Goal: Task Accomplishment & Management: Manage account settings

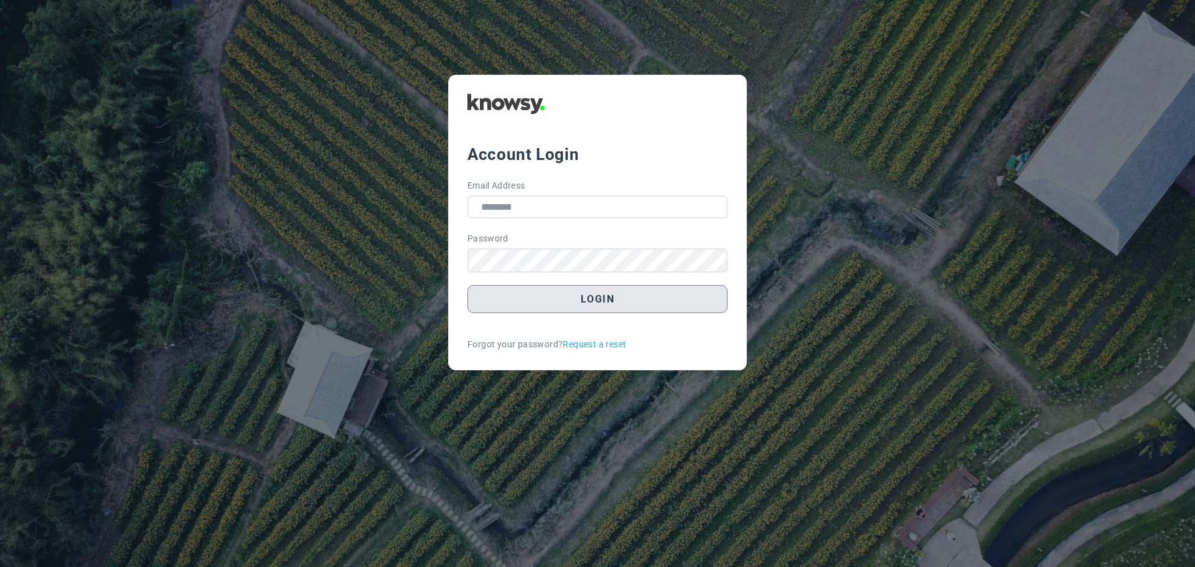
type input "**********"
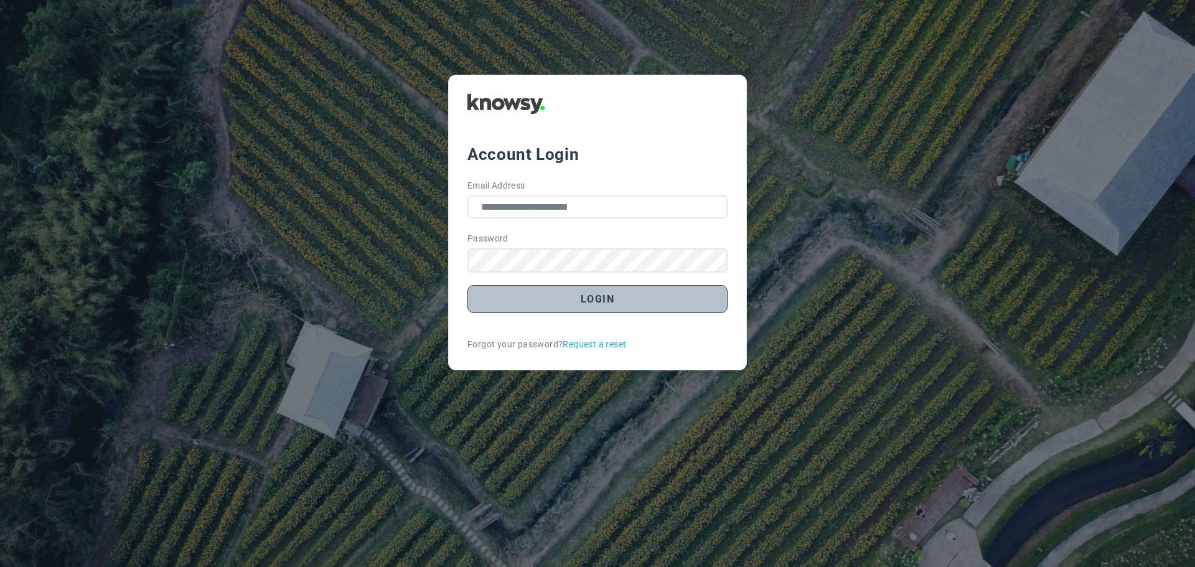
click at [572, 302] on button "Login" at bounding box center [597, 299] width 260 height 28
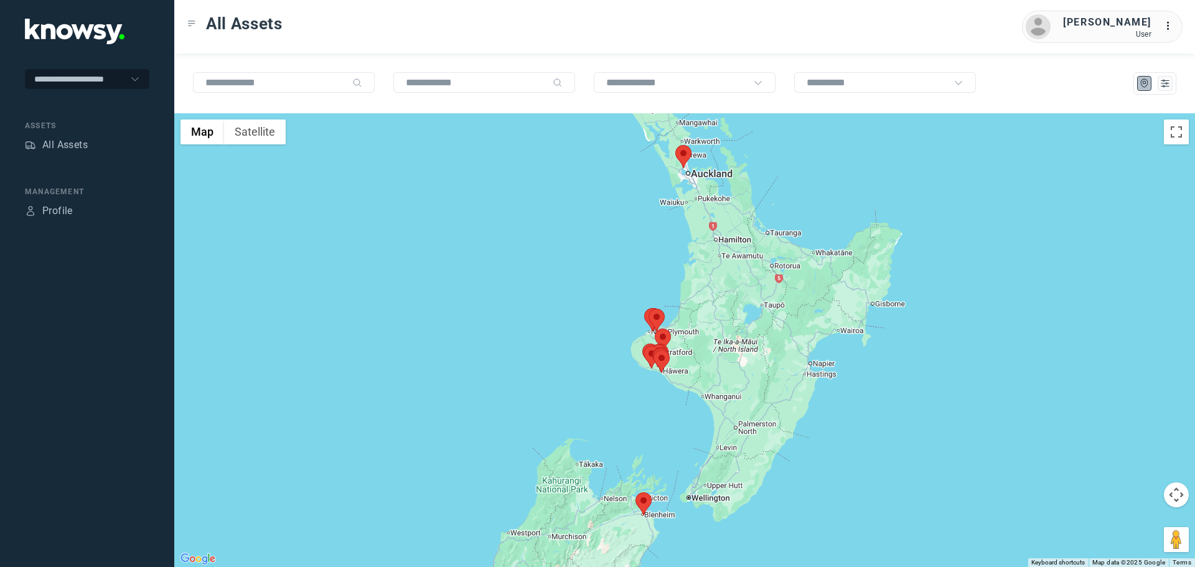
drag, startPoint x: 690, startPoint y: 341, endPoint x: 615, endPoint y: 347, distance: 75.5
click at [663, 342] on div at bounding box center [1173, 342] width 1021 height 0
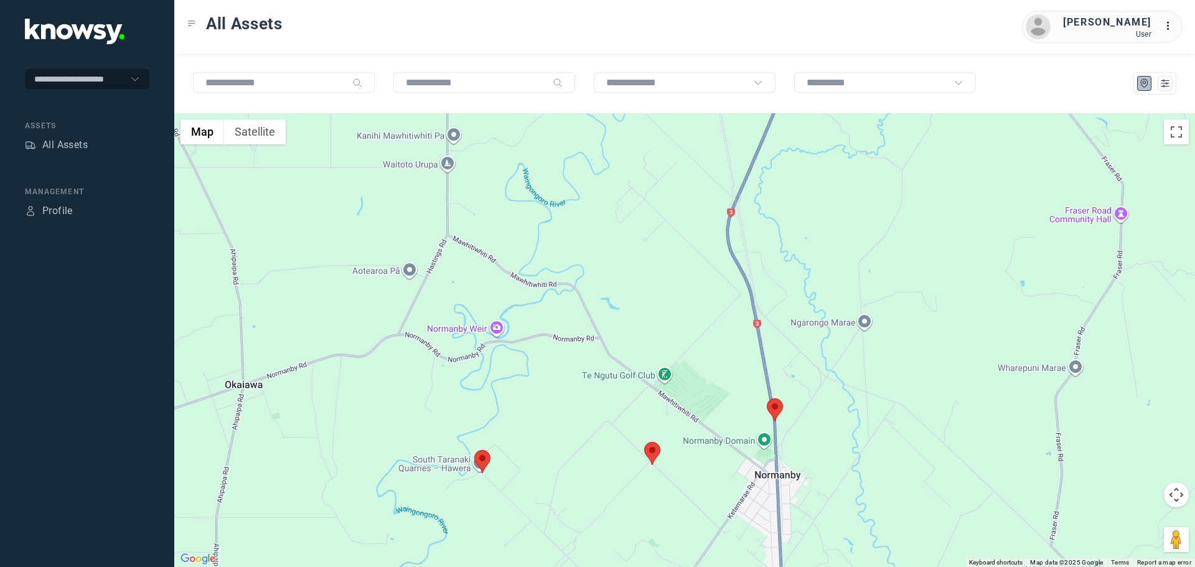
click at [474, 450] on area at bounding box center [474, 450] width 0 height 0
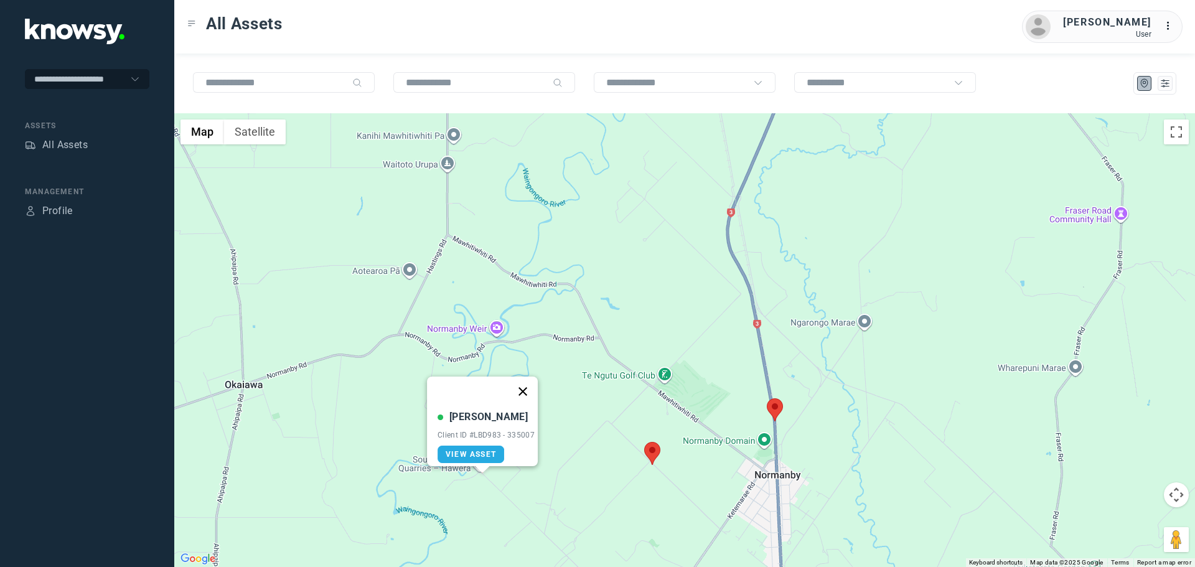
click at [533, 384] on button "Close" at bounding box center [523, 392] width 30 height 30
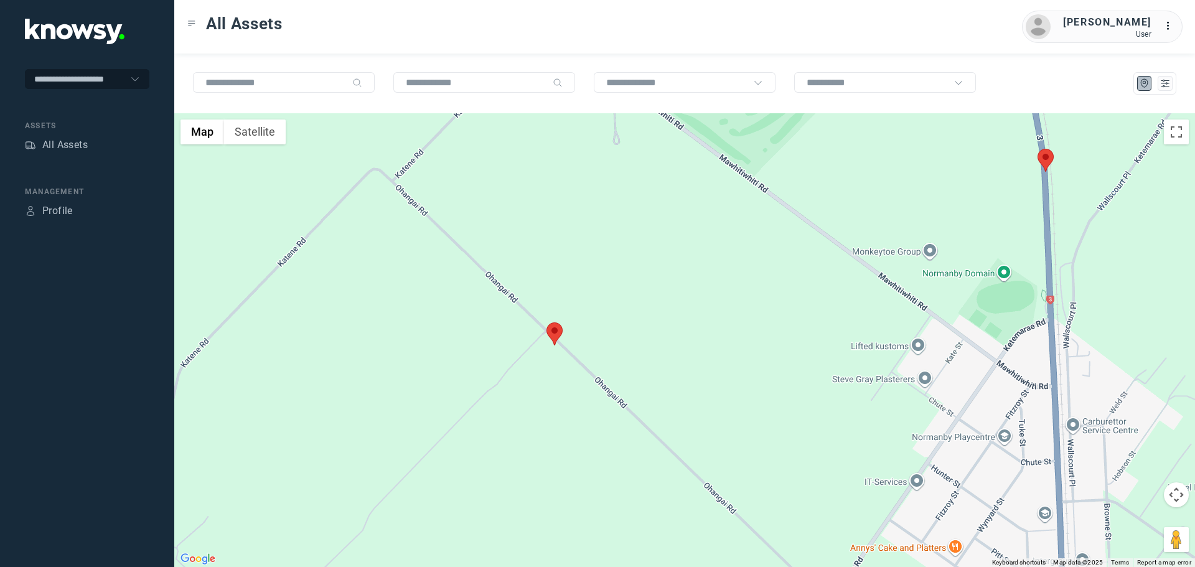
drag, startPoint x: 540, startPoint y: 471, endPoint x: 654, endPoint y: 337, distance: 175.2
click at [654, 337] on div at bounding box center [684, 340] width 1021 height 454
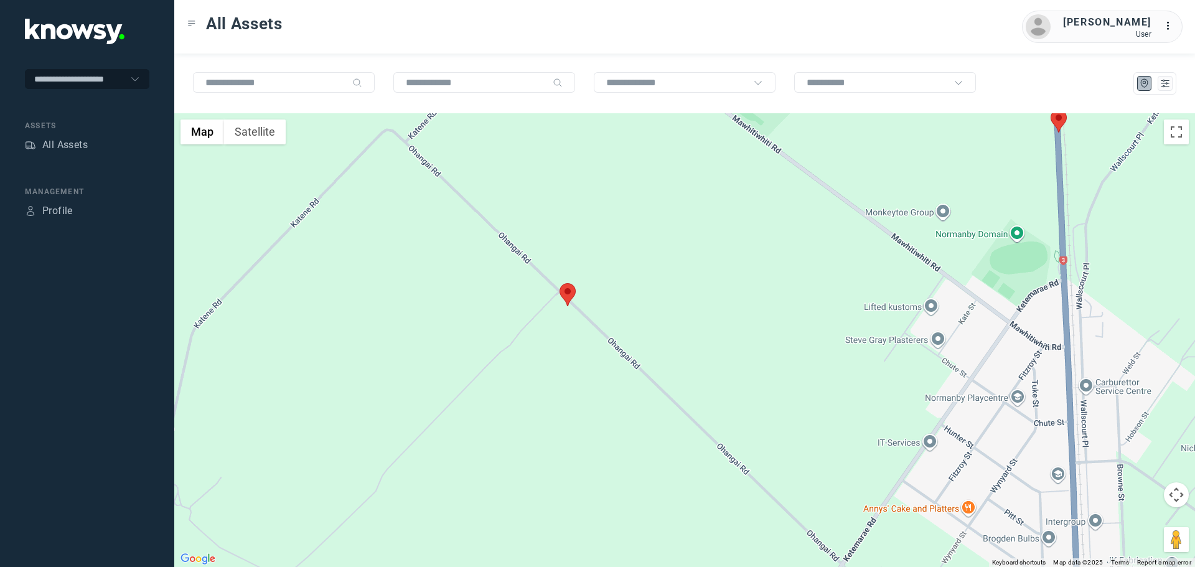
click at [560, 283] on area at bounding box center [560, 283] width 0 height 0
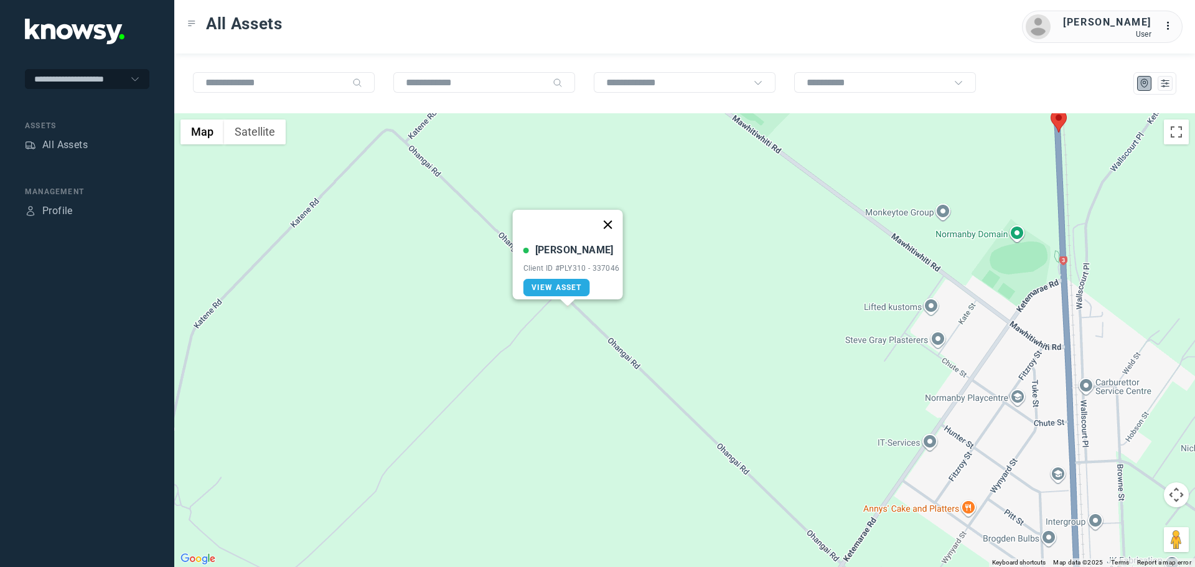
click at [617, 213] on button "Close" at bounding box center [607, 225] width 30 height 30
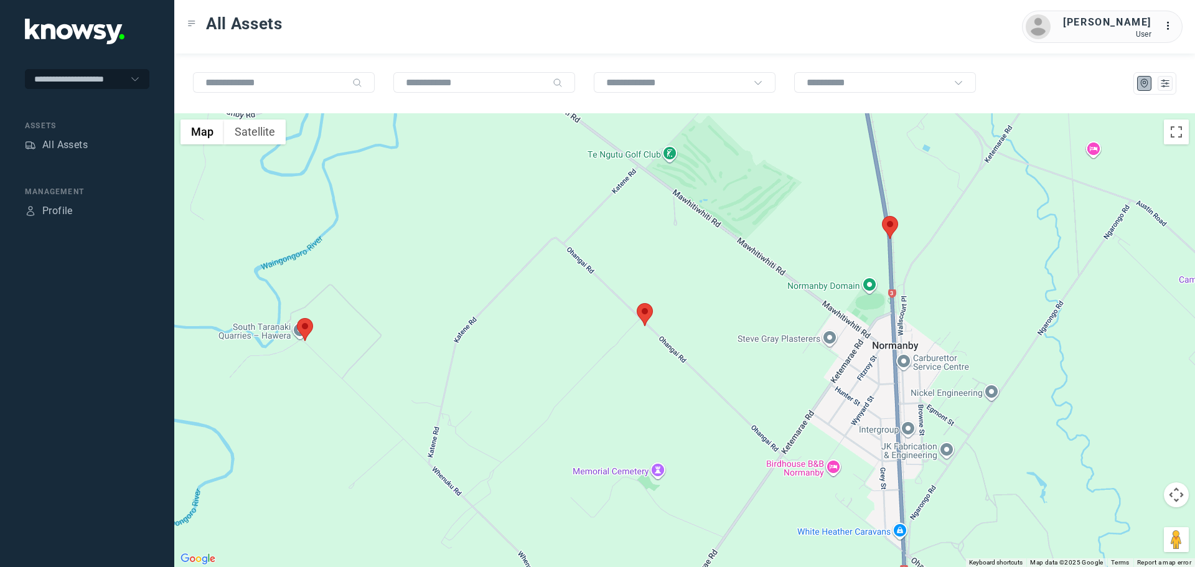
drag, startPoint x: 869, startPoint y: 301, endPoint x: 645, endPoint y: 337, distance: 226.3
click at [652, 339] on div at bounding box center [684, 340] width 1021 height 454
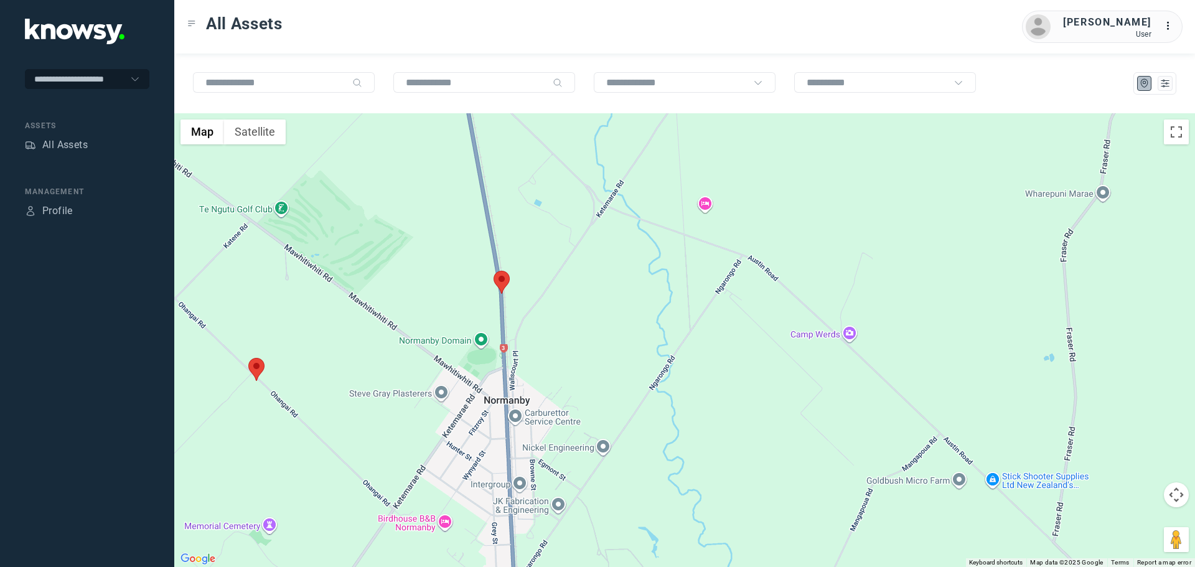
click at [494, 271] on area at bounding box center [494, 271] width 0 height 0
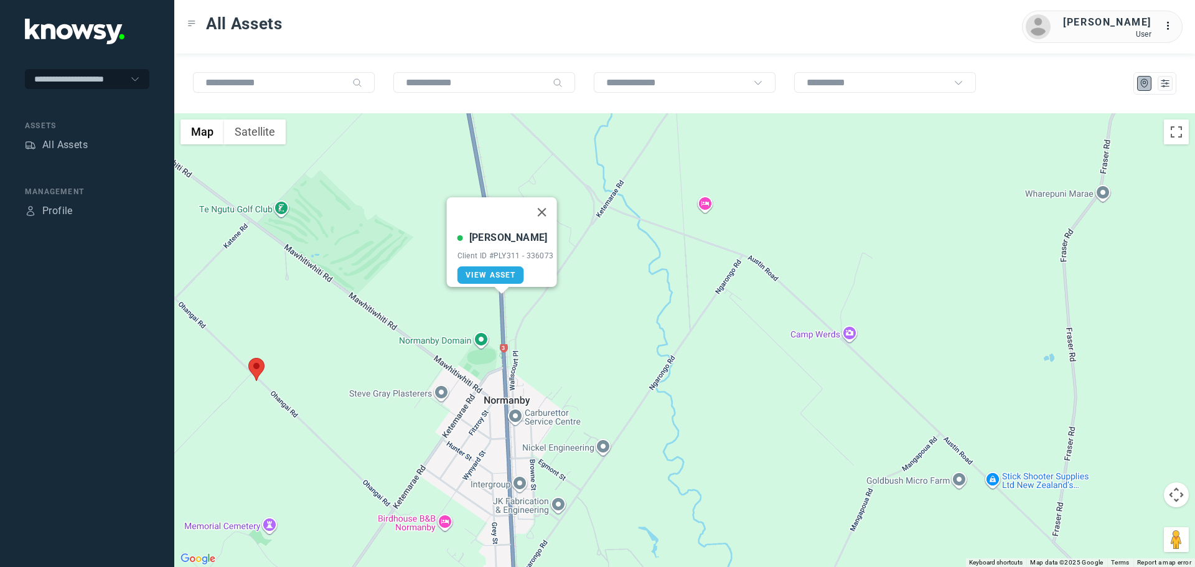
click at [549, 204] on button "Close" at bounding box center [542, 212] width 30 height 30
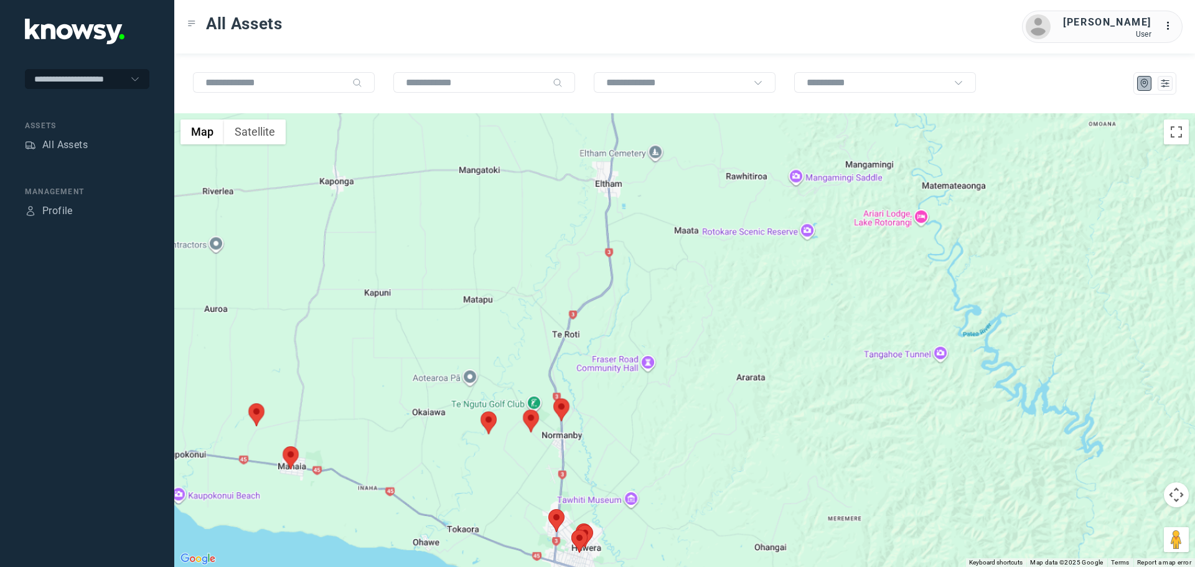
drag, startPoint x: 508, startPoint y: 488, endPoint x: 556, endPoint y: 378, distance: 119.3
click at [553, 383] on div "To navigate, press the arrow keys." at bounding box center [684, 340] width 1021 height 454
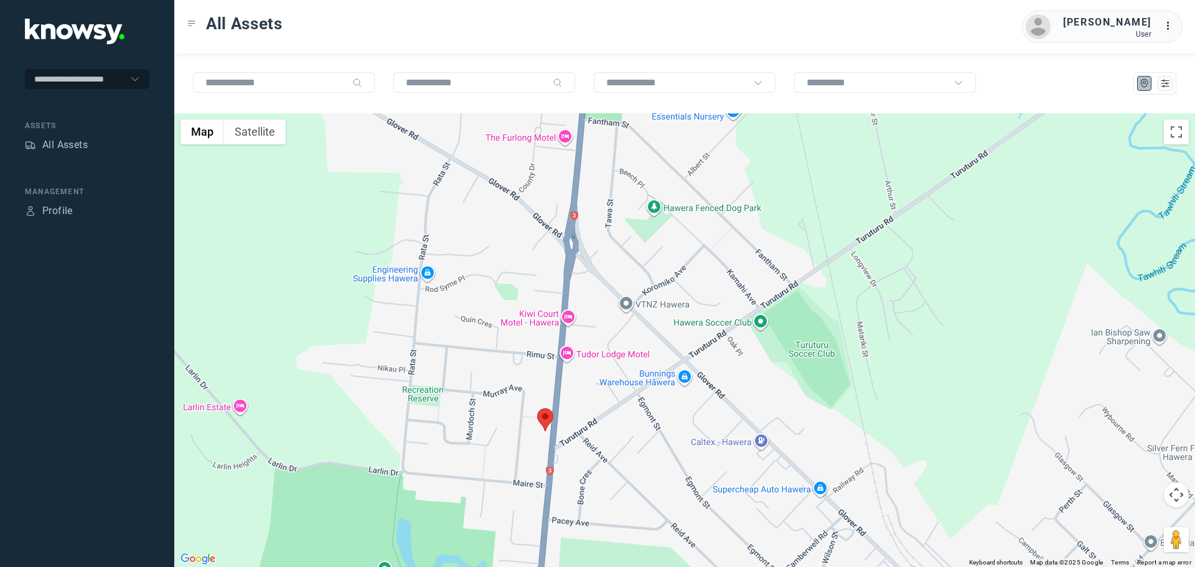
click at [537, 408] on area at bounding box center [537, 408] width 0 height 0
drag, startPoint x: 585, startPoint y: 345, endPoint x: 586, endPoint y: 334, distance: 11.2
click at [586, 335] on button "Close" at bounding box center [586, 350] width 30 height 30
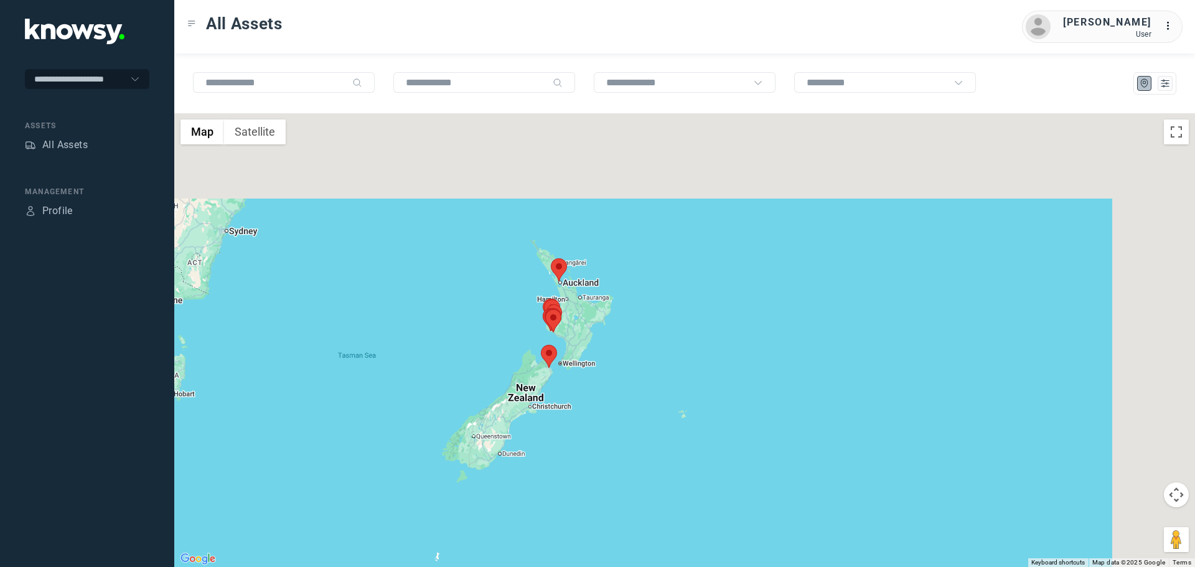
drag, startPoint x: 728, startPoint y: 177, endPoint x: 560, endPoint y: 289, distance: 201.1
click at [560, 289] on div at bounding box center [684, 340] width 1021 height 454
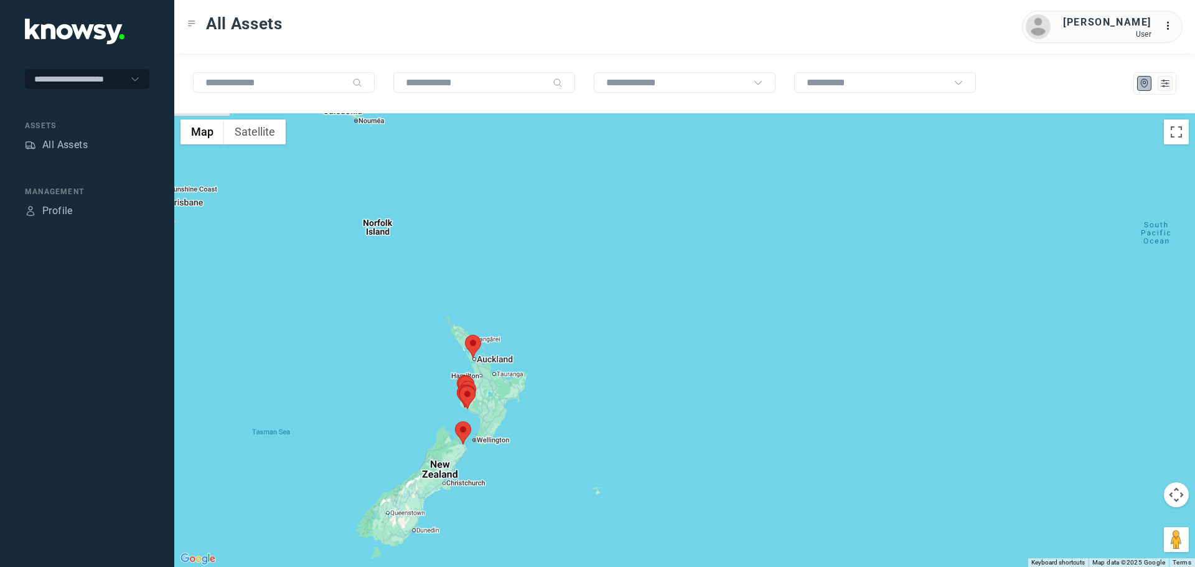
drag, startPoint x: 419, startPoint y: 365, endPoint x: 485, endPoint y: 361, distance: 65.5
click at [484, 362] on div at bounding box center [684, 340] width 1021 height 454
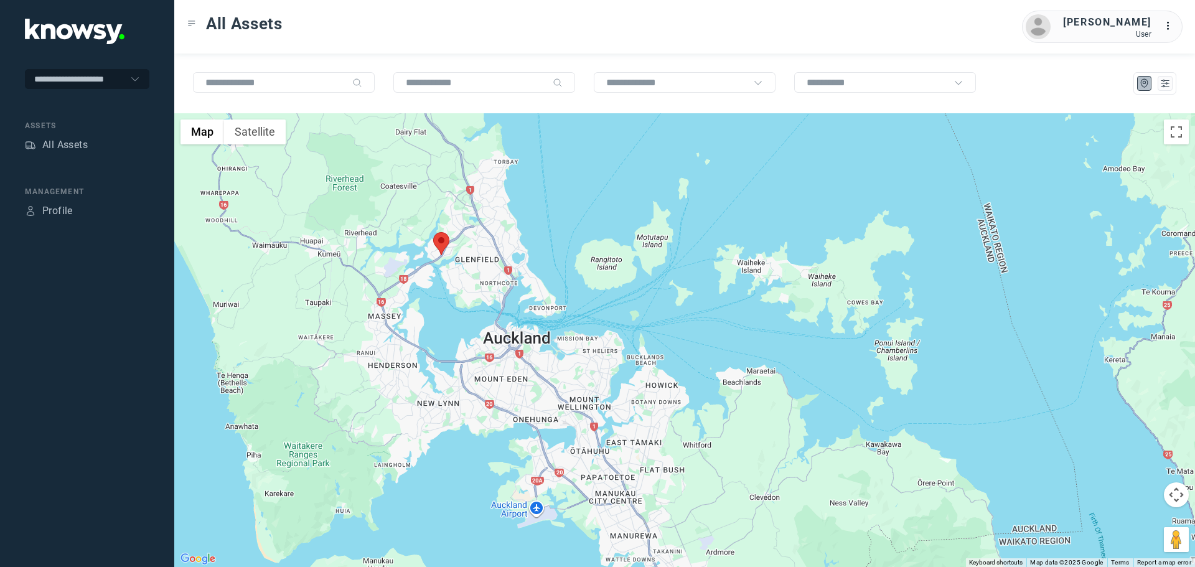
drag, startPoint x: 347, startPoint y: 223, endPoint x: 431, endPoint y: 296, distance: 110.3
click at [431, 296] on div at bounding box center [684, 340] width 1021 height 454
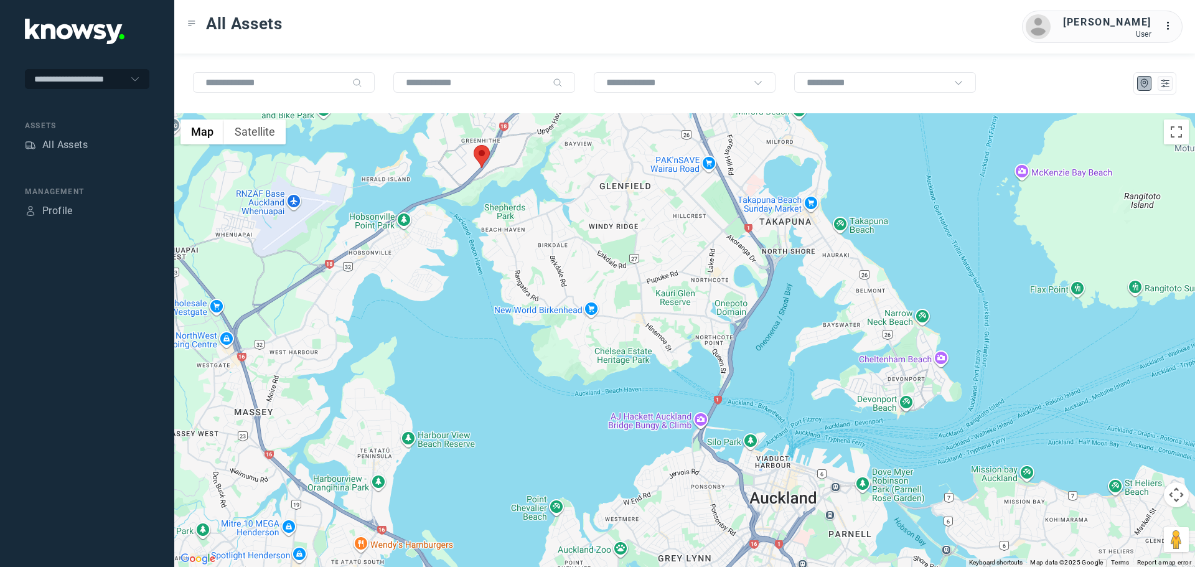
drag, startPoint x: 488, startPoint y: 345, endPoint x: 542, endPoint y: 228, distance: 128.9
click at [542, 228] on div at bounding box center [684, 340] width 1021 height 454
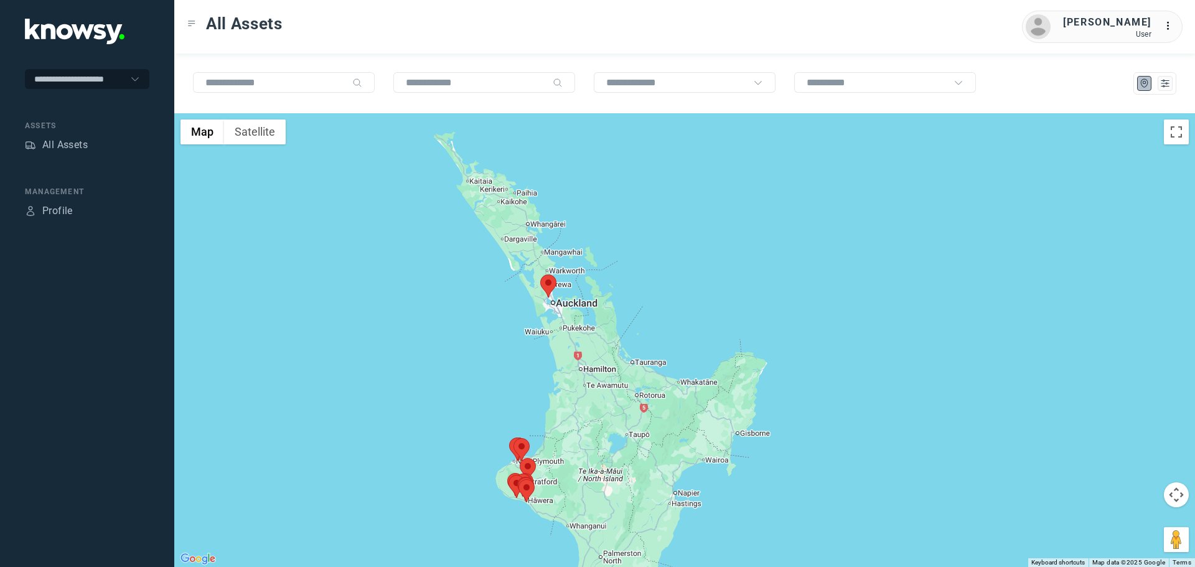
drag, startPoint x: 532, startPoint y: 469, endPoint x: 567, endPoint y: 276, distance: 196.7
click at [561, 292] on div at bounding box center [684, 340] width 1021 height 454
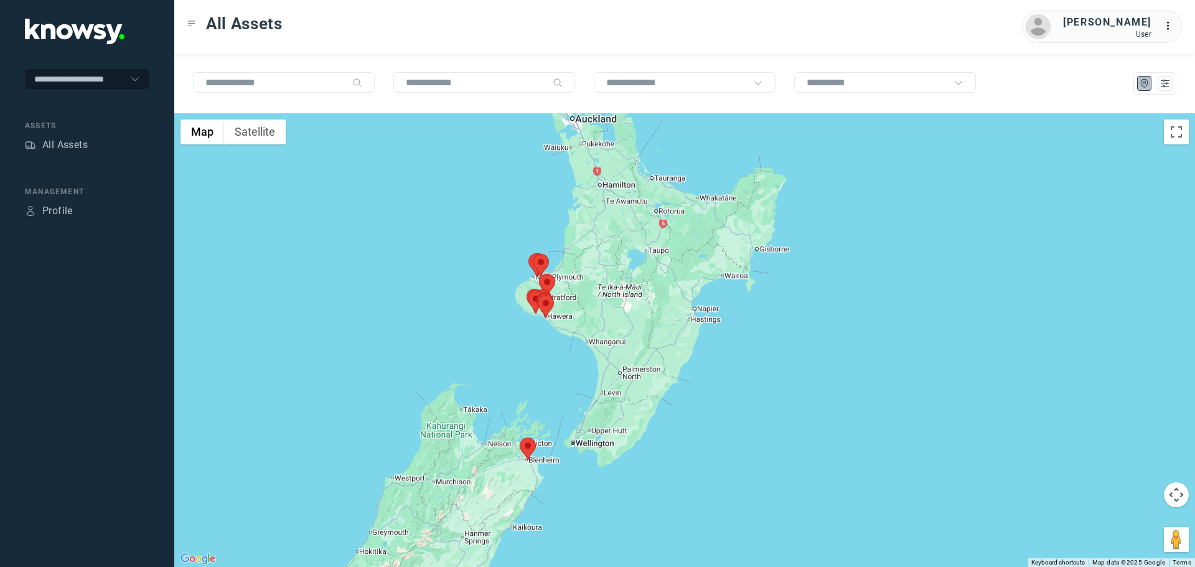
drag, startPoint x: 721, startPoint y: 350, endPoint x: 584, endPoint y: 276, distance: 155.9
click at [584, 276] on div at bounding box center [684, 340] width 1021 height 454
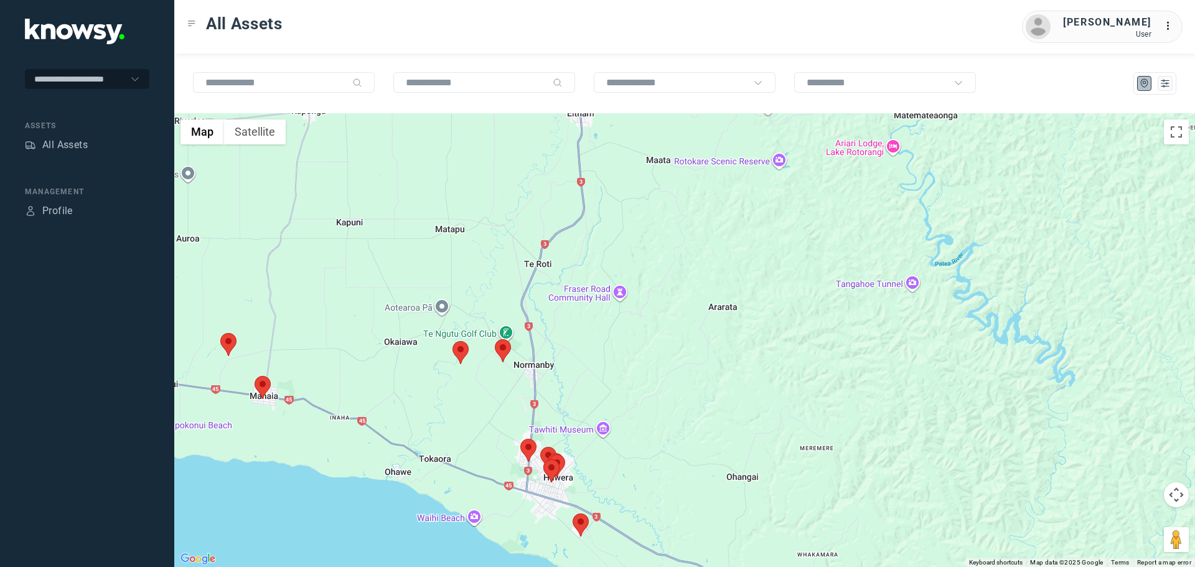
drag, startPoint x: 563, startPoint y: 520, endPoint x: 574, endPoint y: 369, distance: 151.0
click at [574, 372] on div at bounding box center [684, 340] width 1021 height 454
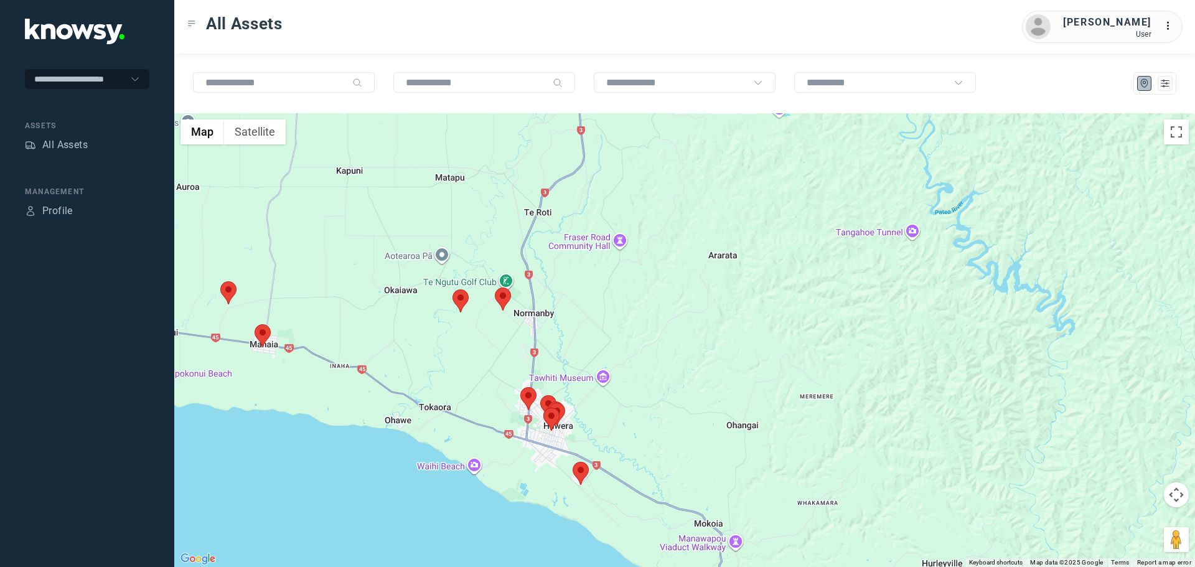
click at [495, 288] on area at bounding box center [495, 288] width 0 height 0
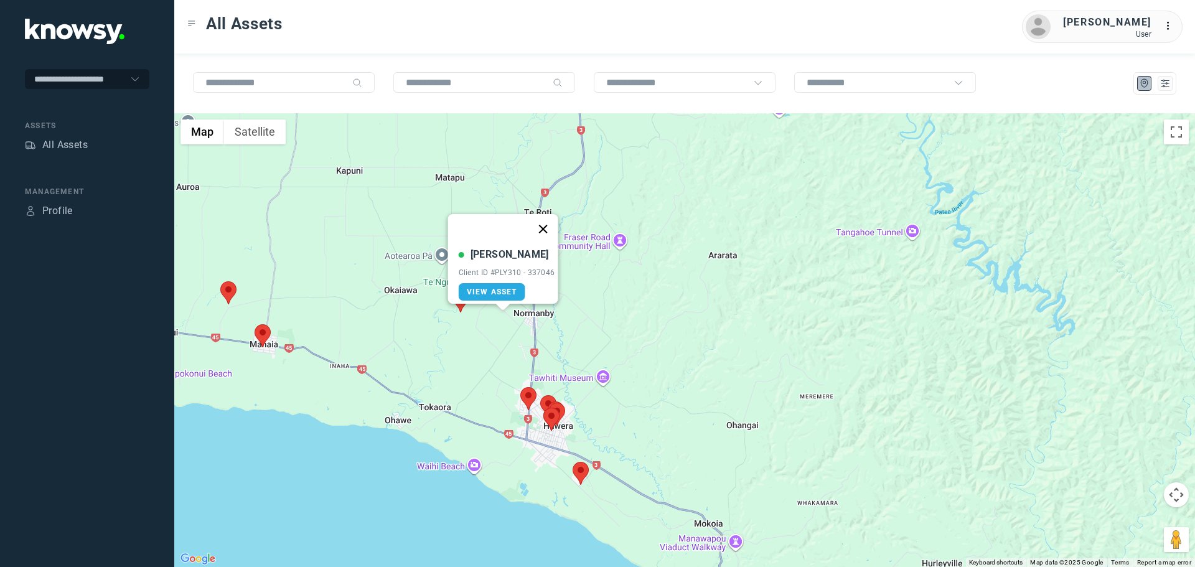
click at [553, 217] on button "Close" at bounding box center [543, 229] width 30 height 30
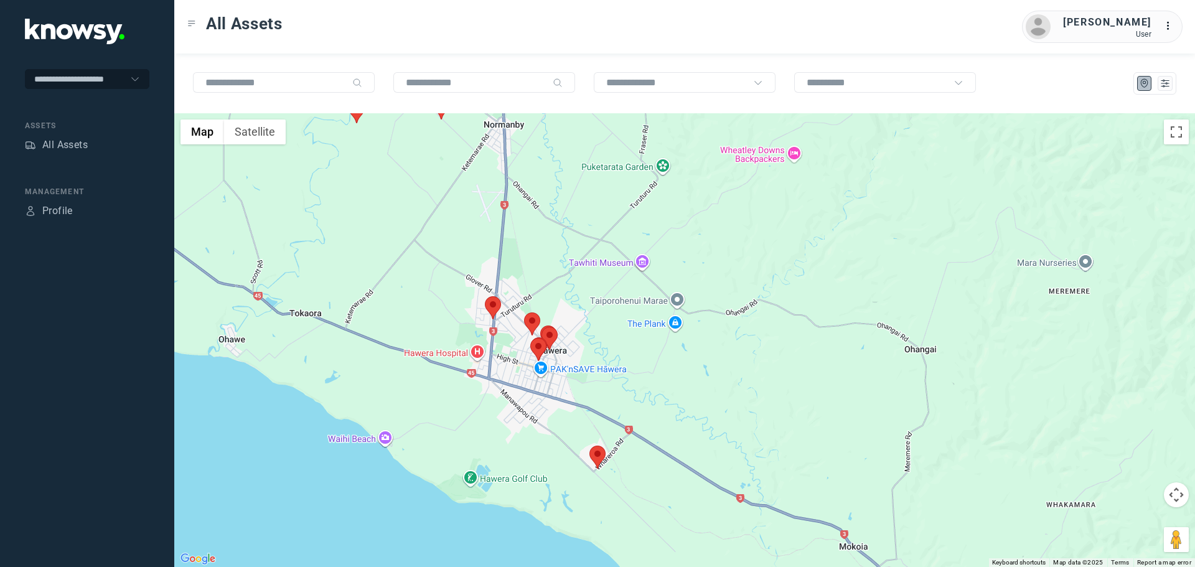
drag, startPoint x: 556, startPoint y: 497, endPoint x: 576, endPoint y: 358, distance: 140.2
click at [569, 354] on div at bounding box center [684, 340] width 1021 height 454
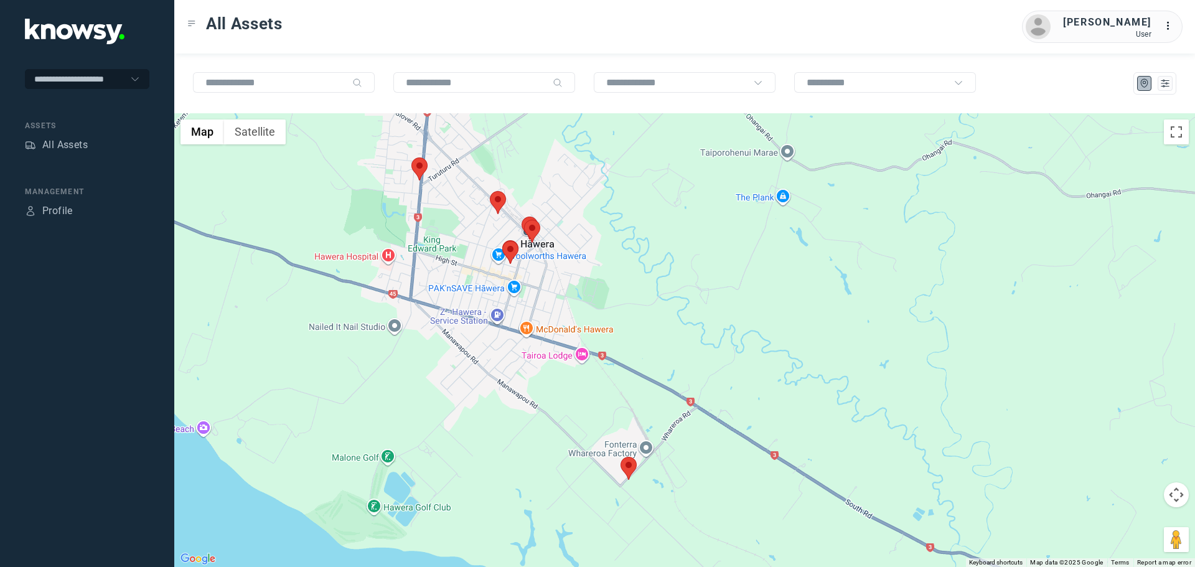
click at [621, 457] on area at bounding box center [621, 457] width 0 height 0
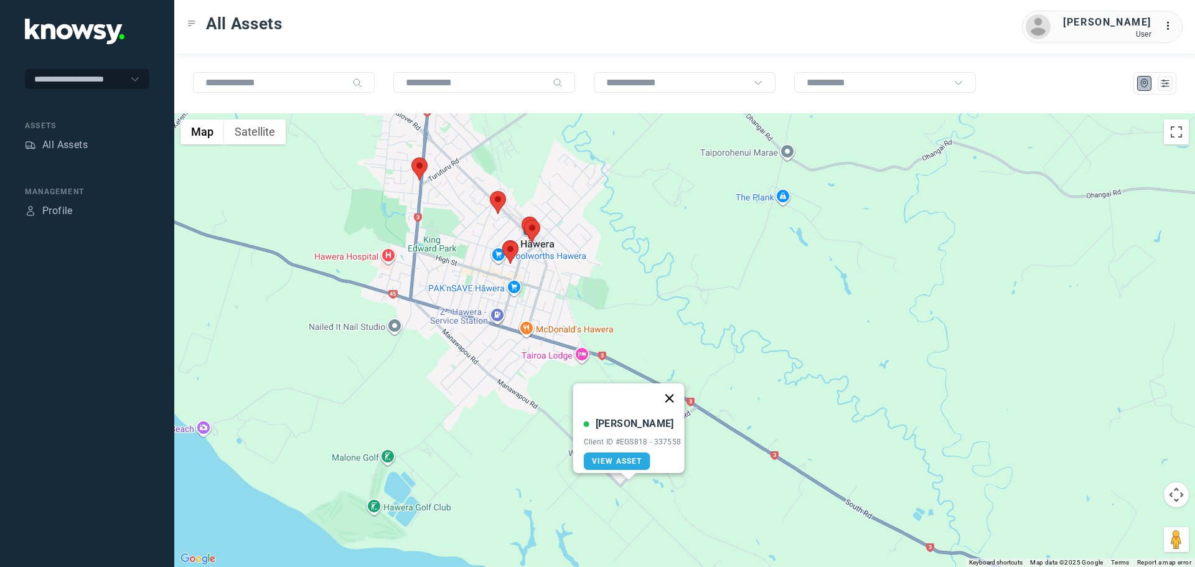
click at [678, 391] on button "Close" at bounding box center [669, 398] width 30 height 30
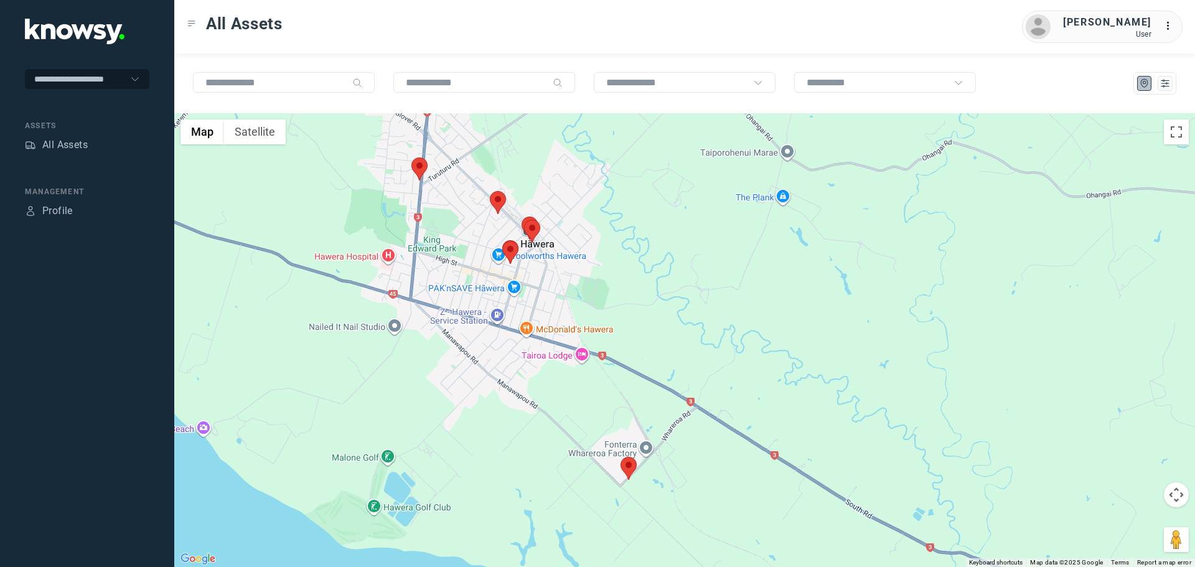
drag, startPoint x: 512, startPoint y: 299, endPoint x: 539, endPoint y: 346, distance: 54.1
click at [539, 346] on div "To navigate, press the arrow keys." at bounding box center [684, 340] width 1021 height 454
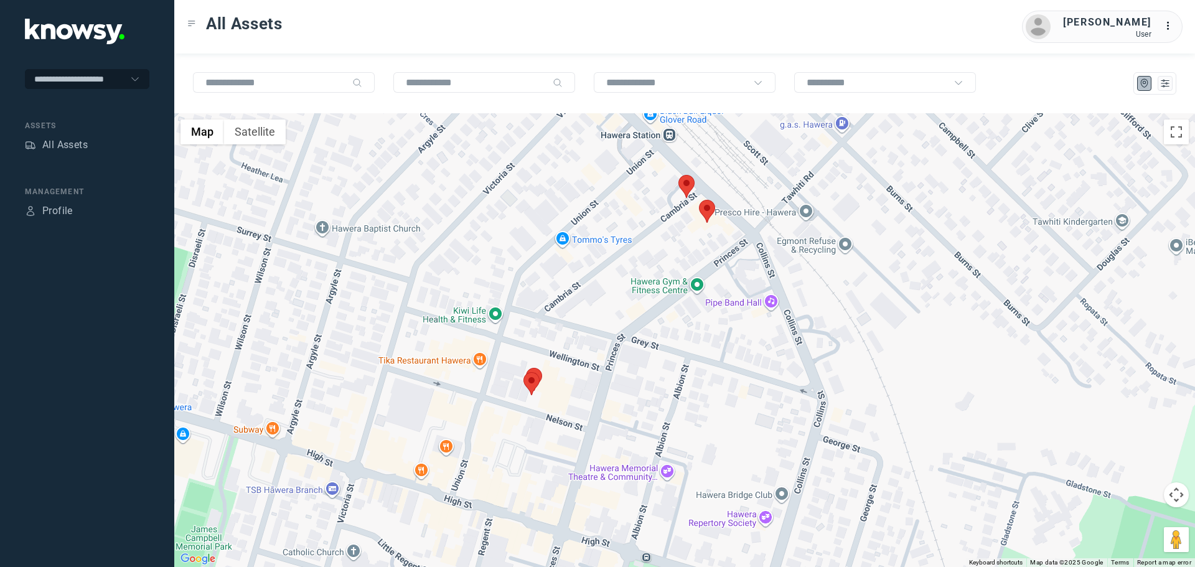
drag, startPoint x: 489, startPoint y: 419, endPoint x: 555, endPoint y: 347, distance: 97.8
click at [555, 347] on div at bounding box center [684, 340] width 1021 height 454
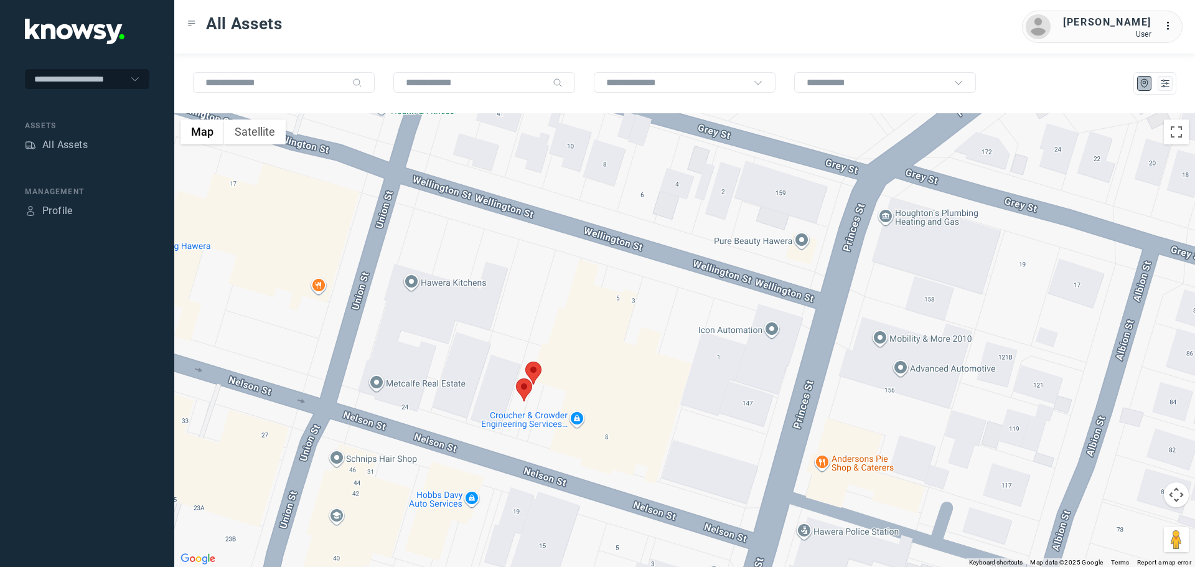
click at [516, 378] on area at bounding box center [516, 378] width 0 height 0
click at [566, 311] on button "Close" at bounding box center [565, 320] width 30 height 30
click at [525, 362] on area at bounding box center [525, 362] width 0 height 0
click at [576, 300] on button "Close" at bounding box center [574, 303] width 30 height 30
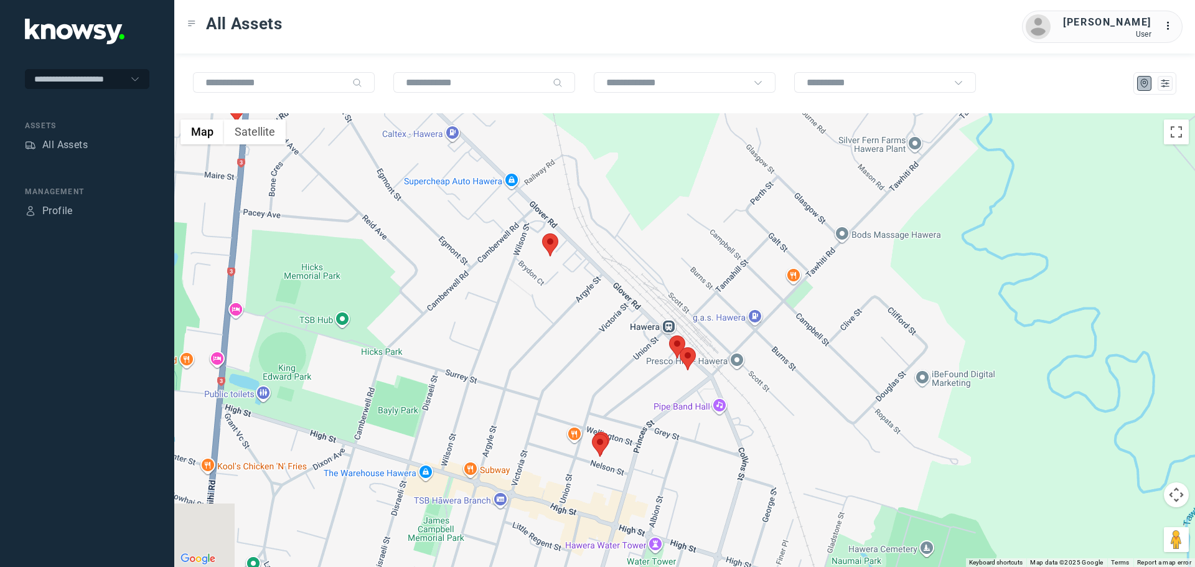
drag, startPoint x: 434, startPoint y: 238, endPoint x: 539, endPoint y: 334, distance: 142.3
click at [539, 334] on div at bounding box center [684, 340] width 1021 height 454
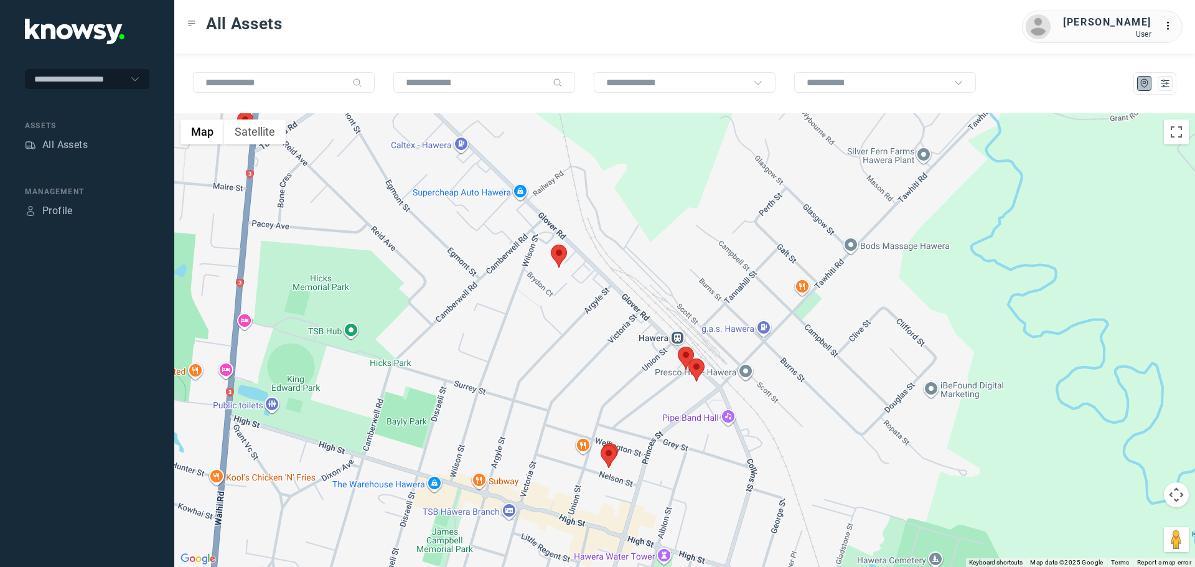
click at [551, 245] on area at bounding box center [551, 245] width 0 height 0
click at [606, 173] on button "Close" at bounding box center [599, 186] width 30 height 30
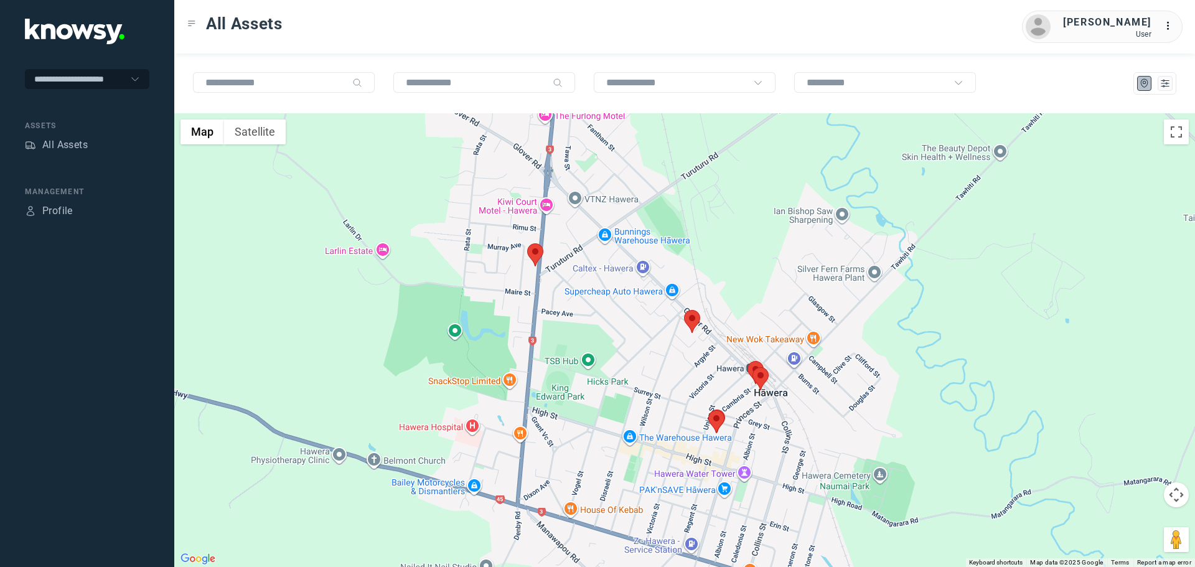
drag, startPoint x: 443, startPoint y: 326, endPoint x: 594, endPoint y: 375, distance: 158.8
click at [594, 375] on div at bounding box center [684, 340] width 1021 height 454
